Goal: Task Accomplishment & Management: Use online tool/utility

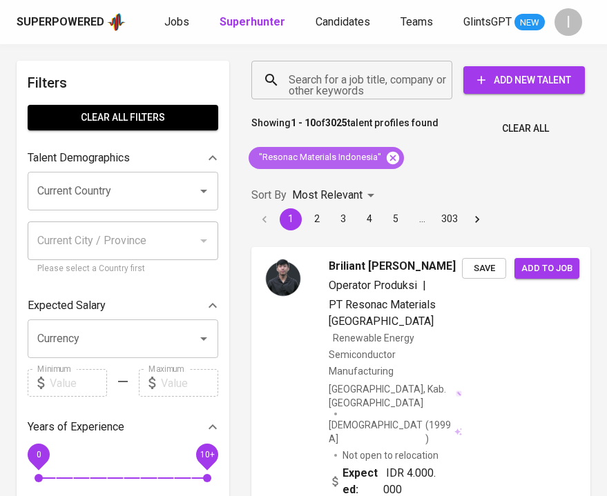
click at [386, 161] on icon at bounding box center [392, 157] width 12 height 12
click at [377, 88] on input "Search for a job title, company or other keywords" at bounding box center [355, 80] width 140 height 26
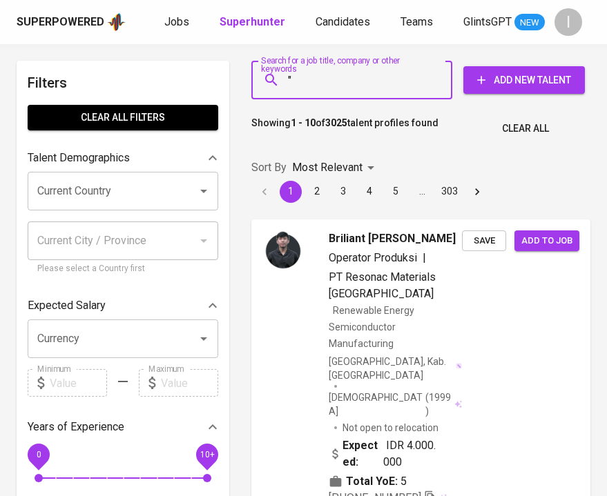
paste input "CNS Sidoarjo"
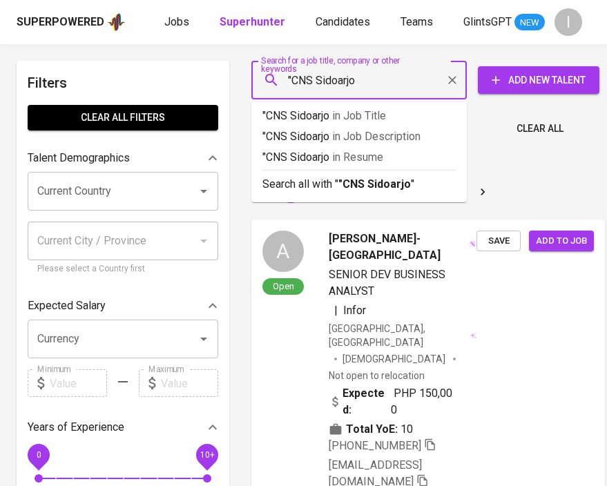
type input ""CNS Sidoarjo""
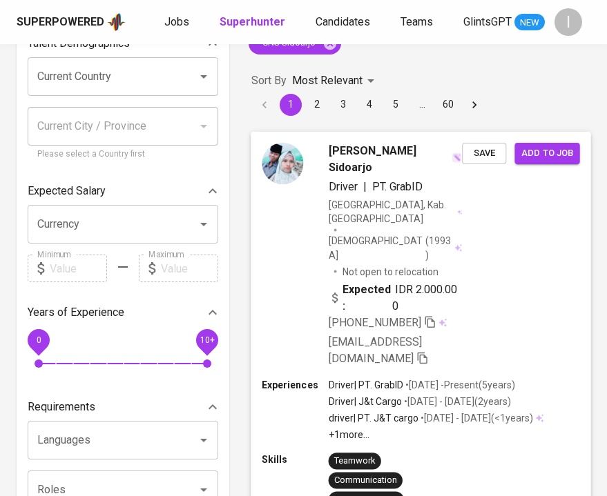
scroll to position [127, 0]
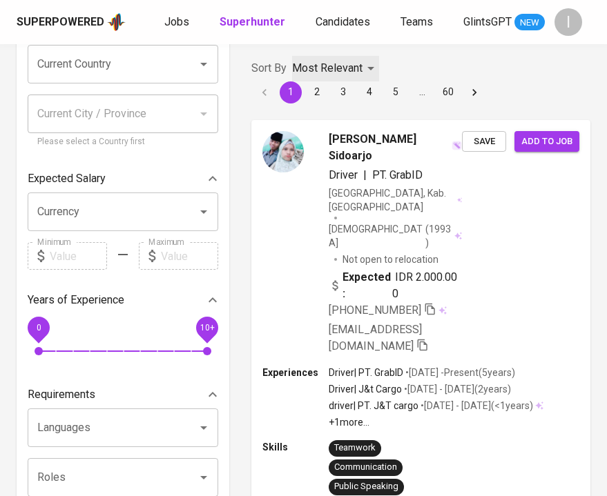
click at [338, 70] on p "Most Relevant" at bounding box center [327, 68] width 70 height 17
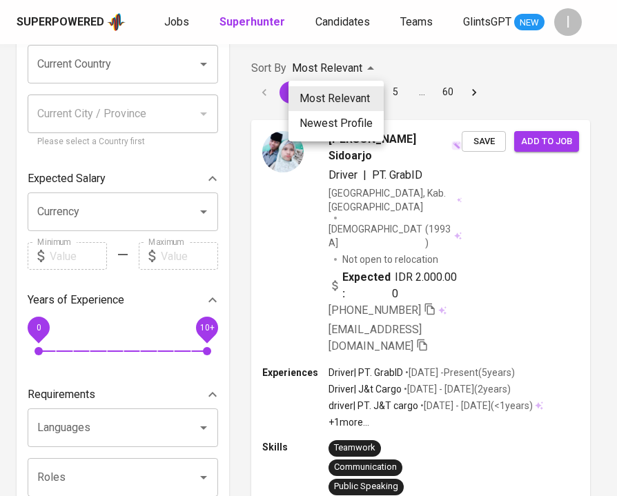
click at [477, 72] on div at bounding box center [308, 248] width 617 height 496
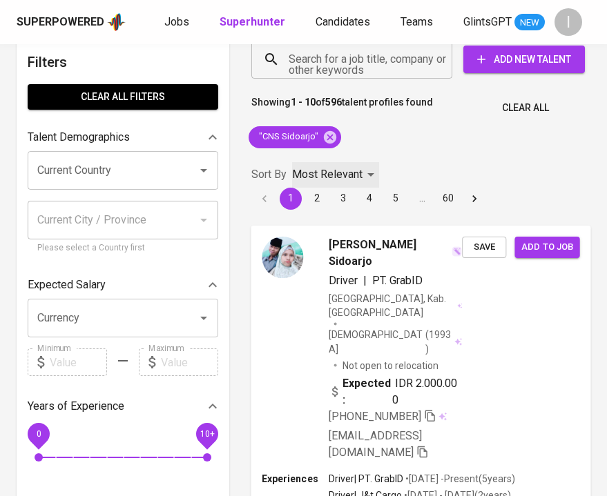
scroll to position [0, 0]
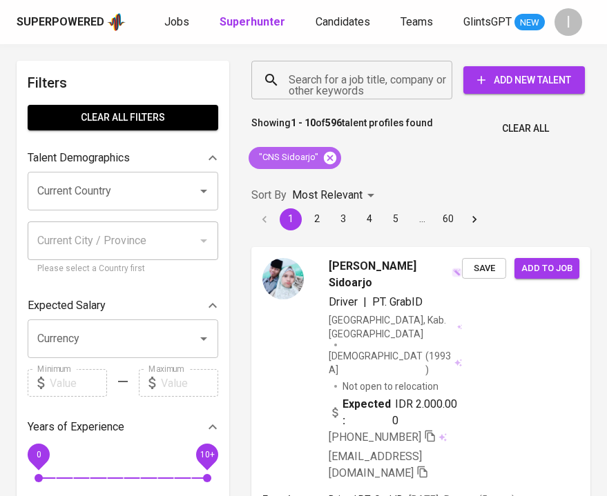
click at [331, 158] on icon at bounding box center [330, 157] width 12 height 12
click at [364, 74] on input "Search for a job title, company or other keywords" at bounding box center [355, 80] width 140 height 26
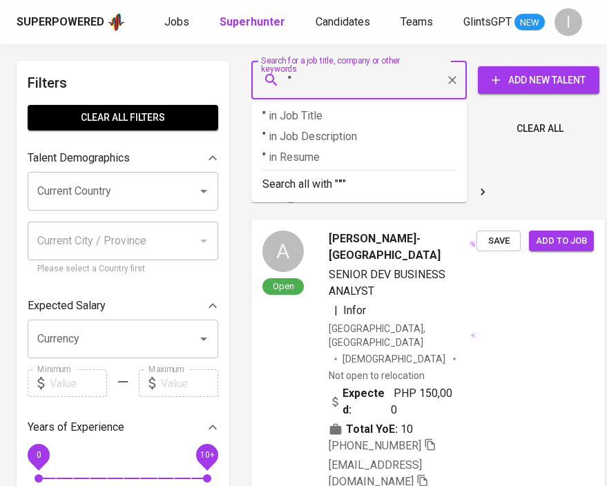
paste input "CIPTA NIAGA SEMESTA"
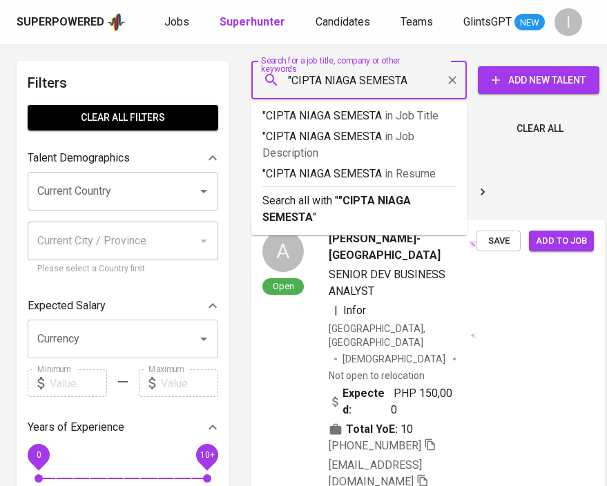
type input ""CIPTA NIAGA SEMESTA""
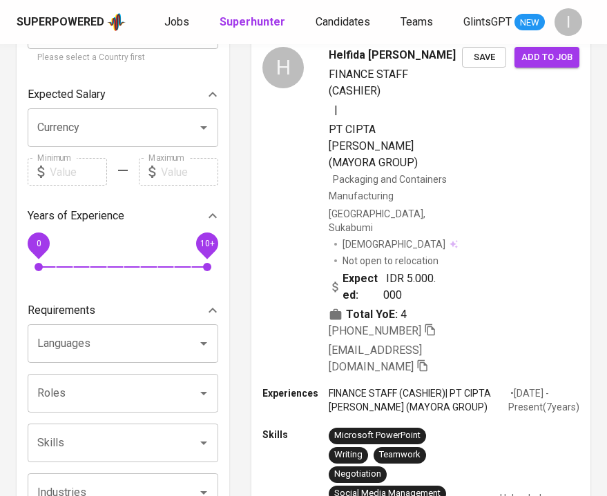
scroll to position [211, 0]
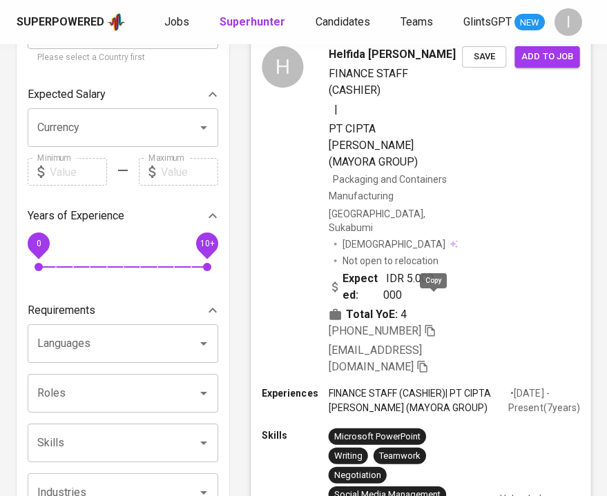
click at [435, 324] on icon "button" at bounding box center [430, 330] width 12 height 12
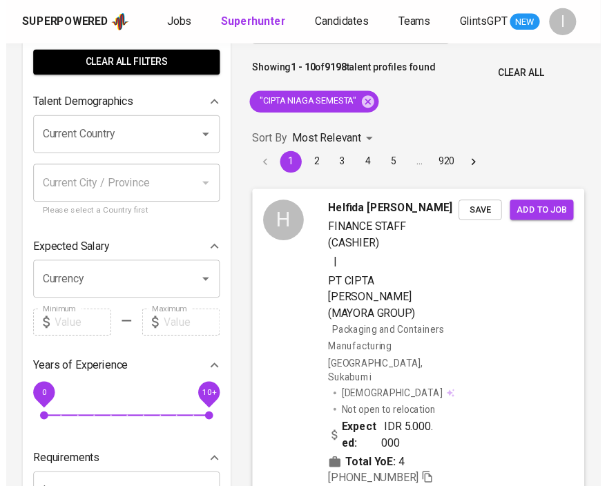
scroll to position [0, 0]
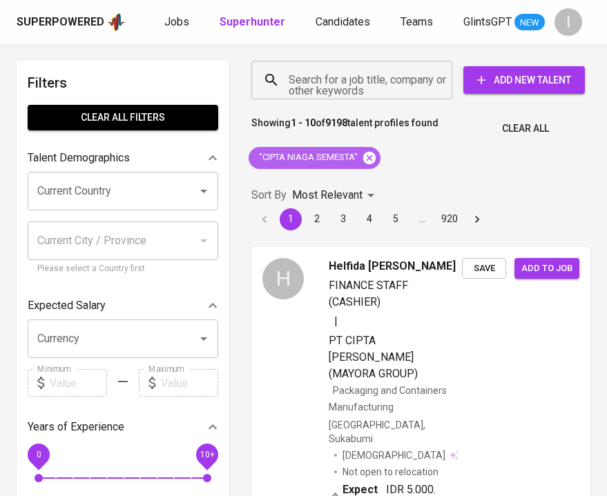
click at [371, 161] on icon at bounding box center [369, 157] width 12 height 12
click at [370, 61] on div "Search for a job title, company or other keywords" at bounding box center [351, 80] width 201 height 39
click at [370, 77] on input "Search for a job title, company or other keywords" at bounding box center [355, 80] width 140 height 26
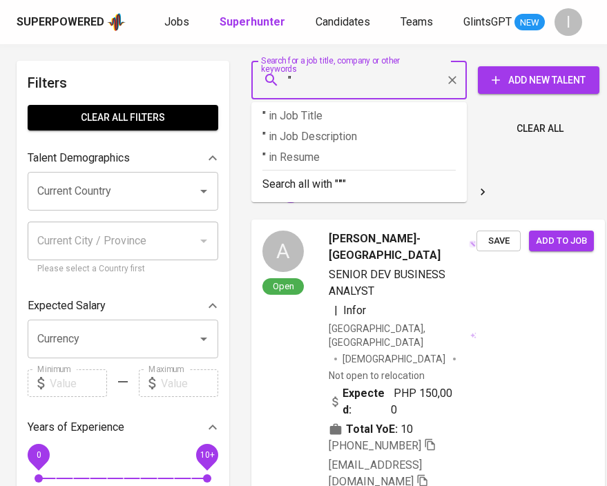
paste input "[PERSON_NAME]"
type input ""Wangsa [PERSON_NAME]""
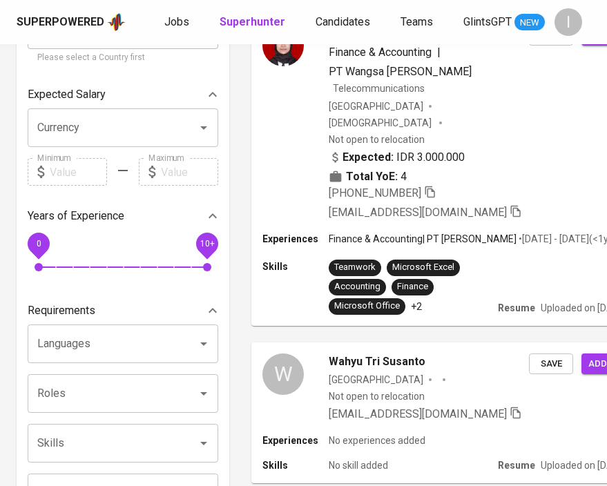
scroll to position [211, 0]
